Goal: Find specific page/section: Find specific page/section

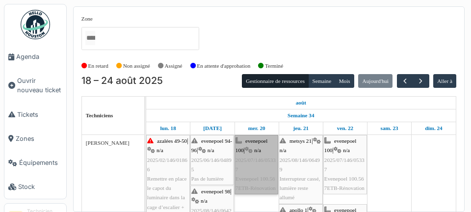
click at [261, 181] on link "evenepoel 100 | n/a 2025/07/146/05337 Evenepoel 100.56 7ETB-Rénovation" at bounding box center [257, 164] width 44 height 59
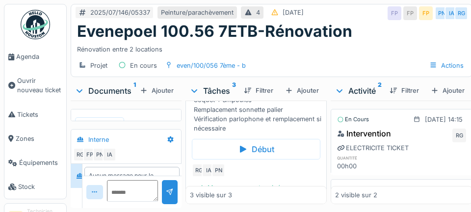
scroll to position [161, 0]
click at [30, 65] on link "Agenda" at bounding box center [35, 57] width 62 height 24
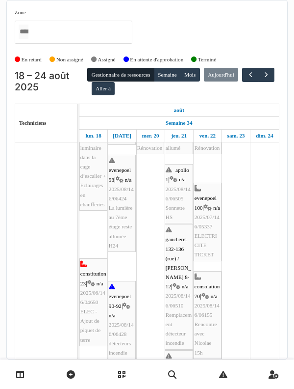
scroll to position [51, 0]
